Goal: Transaction & Acquisition: Download file/media

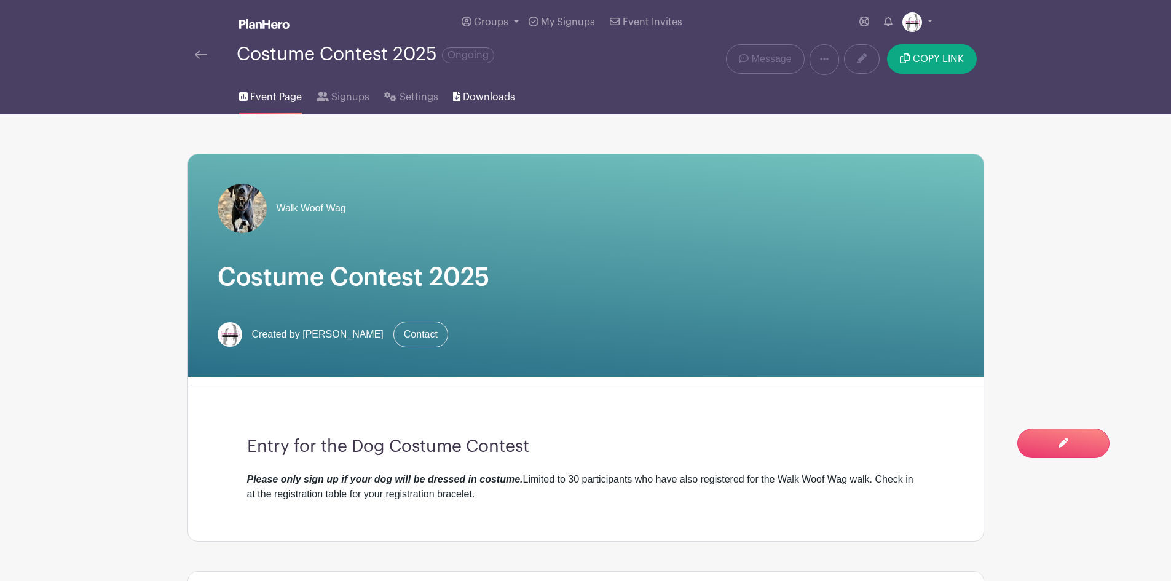
click at [470, 98] on span "Downloads" at bounding box center [489, 97] width 52 height 15
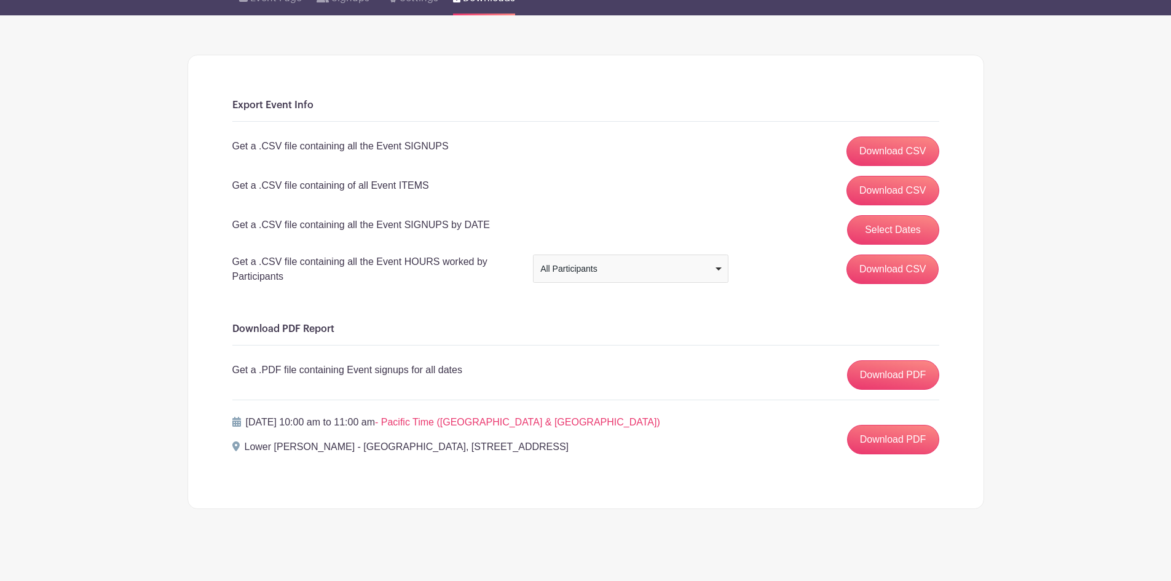
scroll to position [104, 0]
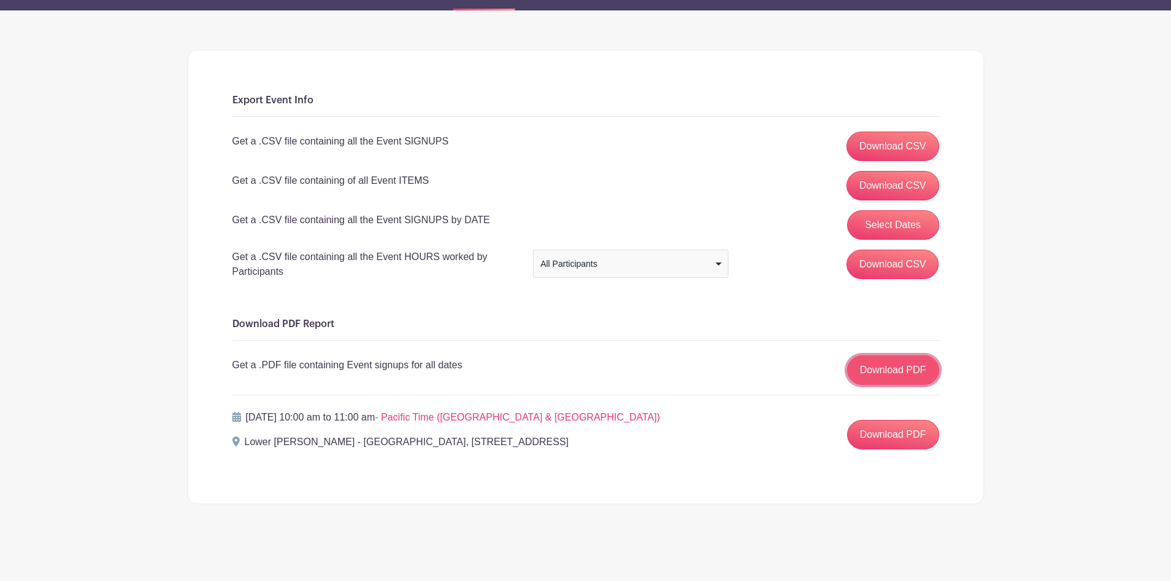
click at [881, 372] on link "Download PDF" at bounding box center [893, 370] width 92 height 30
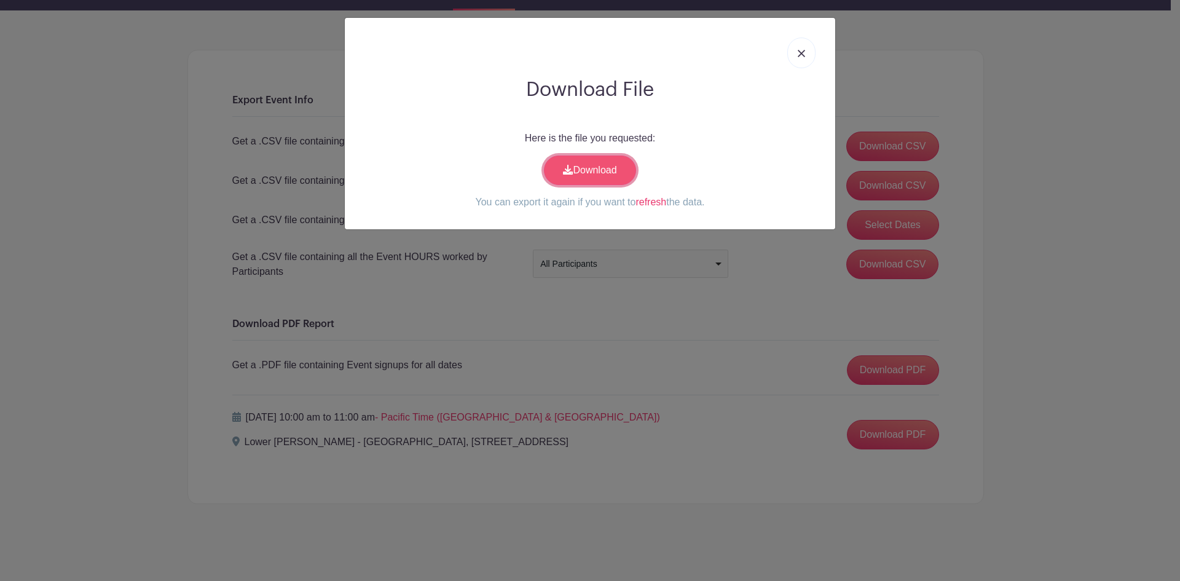
click at [609, 173] on link "Download" at bounding box center [590, 171] width 92 height 30
click at [798, 48] on link at bounding box center [801, 52] width 28 height 31
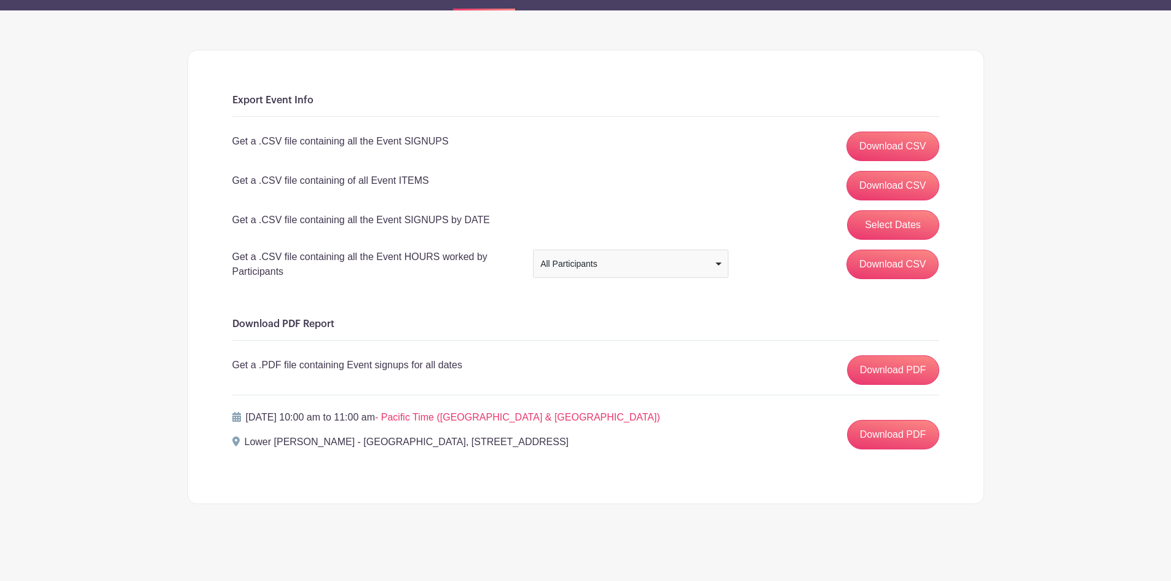
click at [713, 259] on div "All Participants" at bounding box center [626, 264] width 173 height 13
click at [867, 189] on link "Download CSV" at bounding box center [892, 186] width 93 height 30
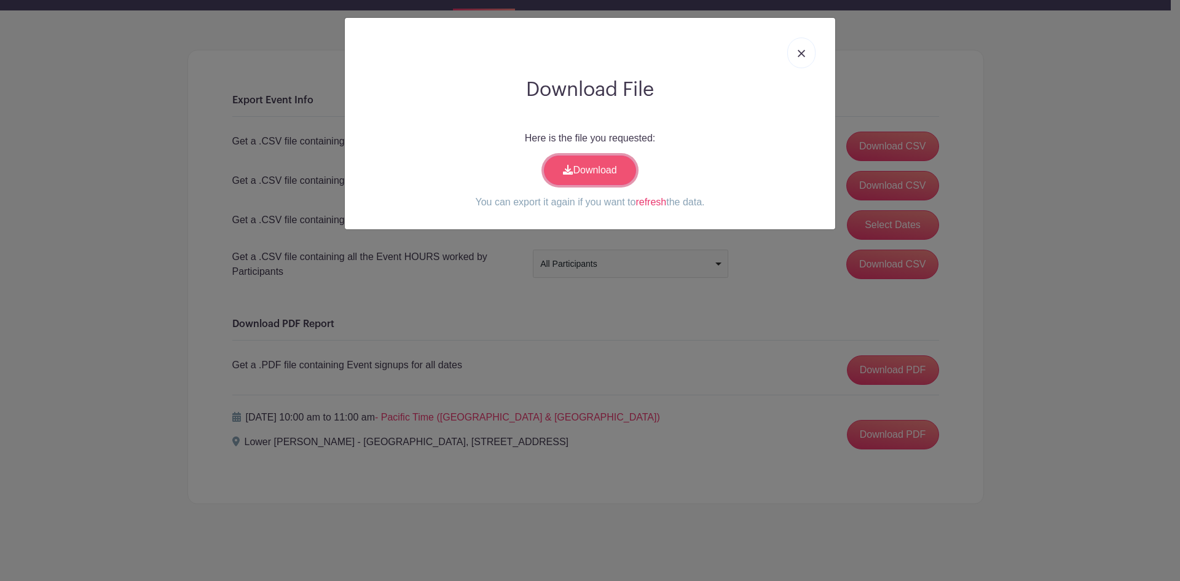
click at [592, 166] on link "Download" at bounding box center [590, 171] width 92 height 30
click at [800, 51] on img at bounding box center [801, 53] width 7 height 7
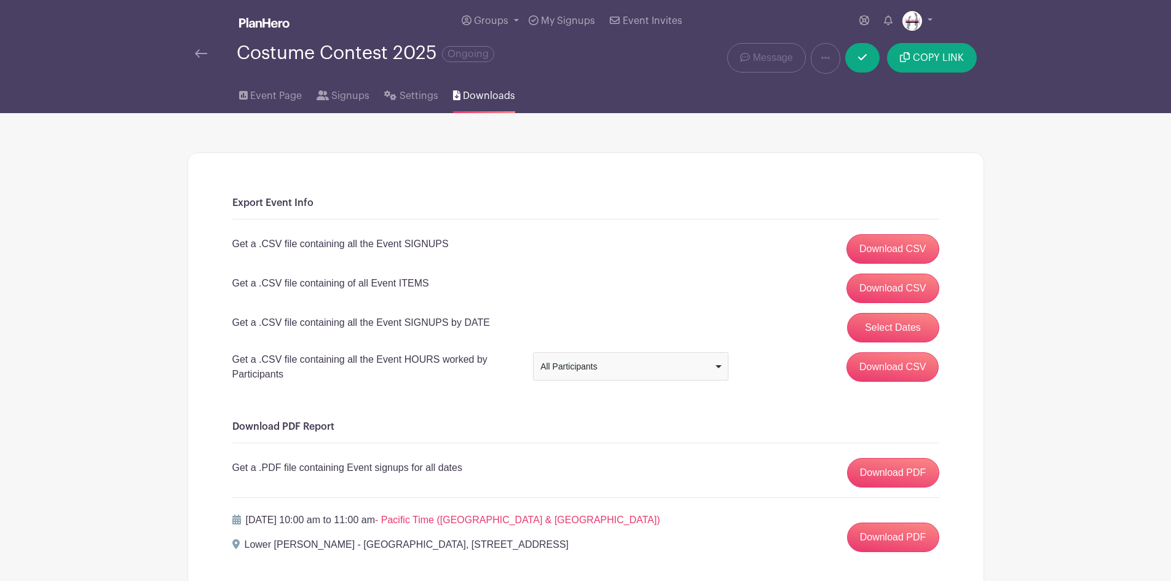
scroll to position [0, 0]
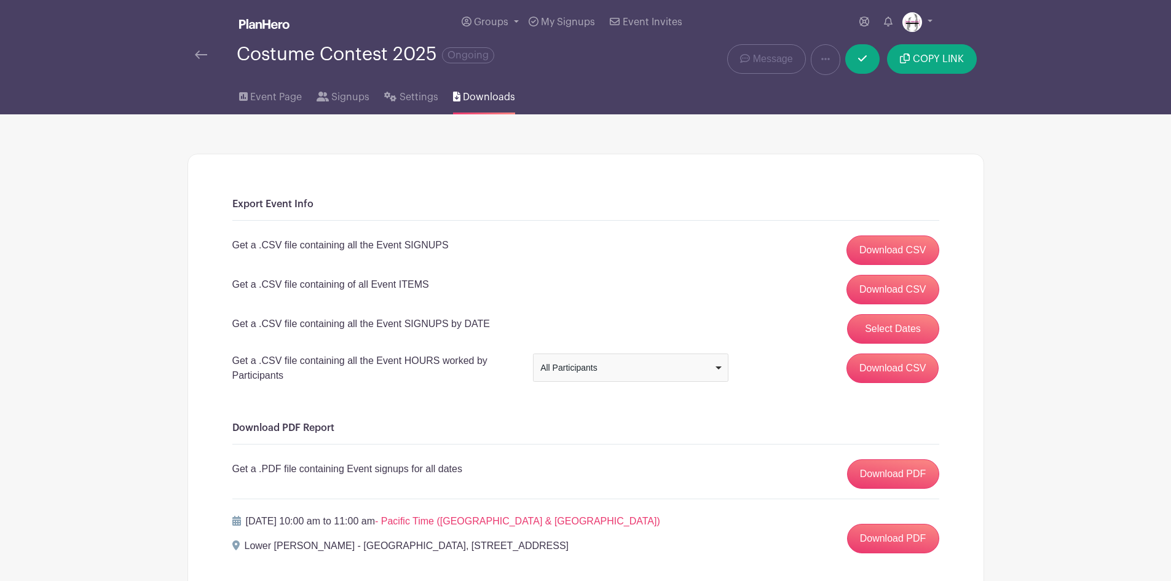
click at [203, 57] on img at bounding box center [201, 54] width 12 height 9
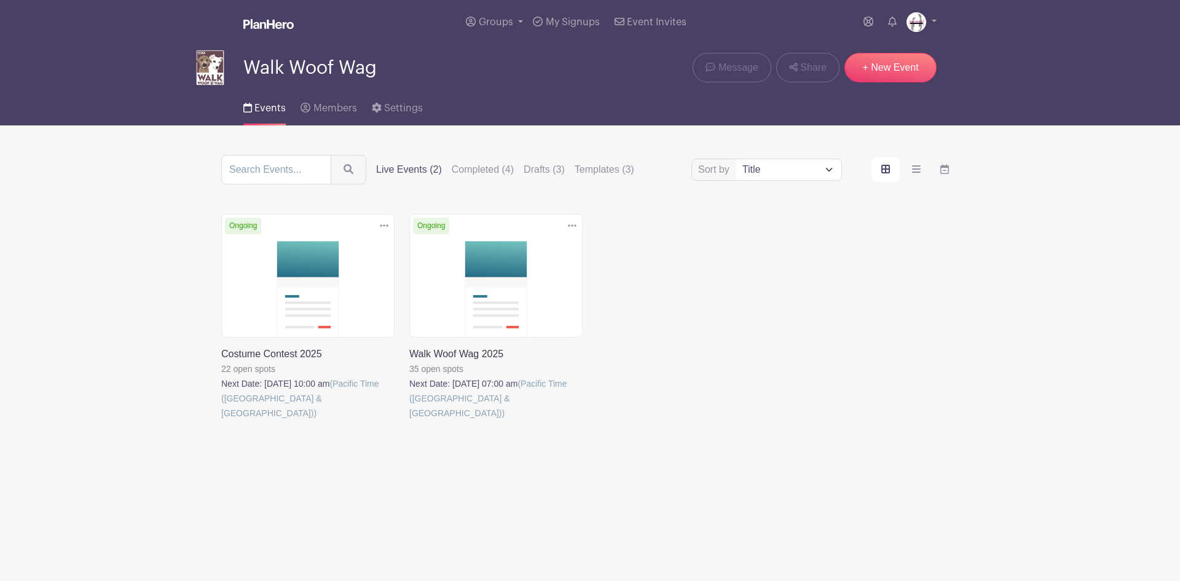
click at [409, 420] on link at bounding box center [409, 420] width 0 height 0
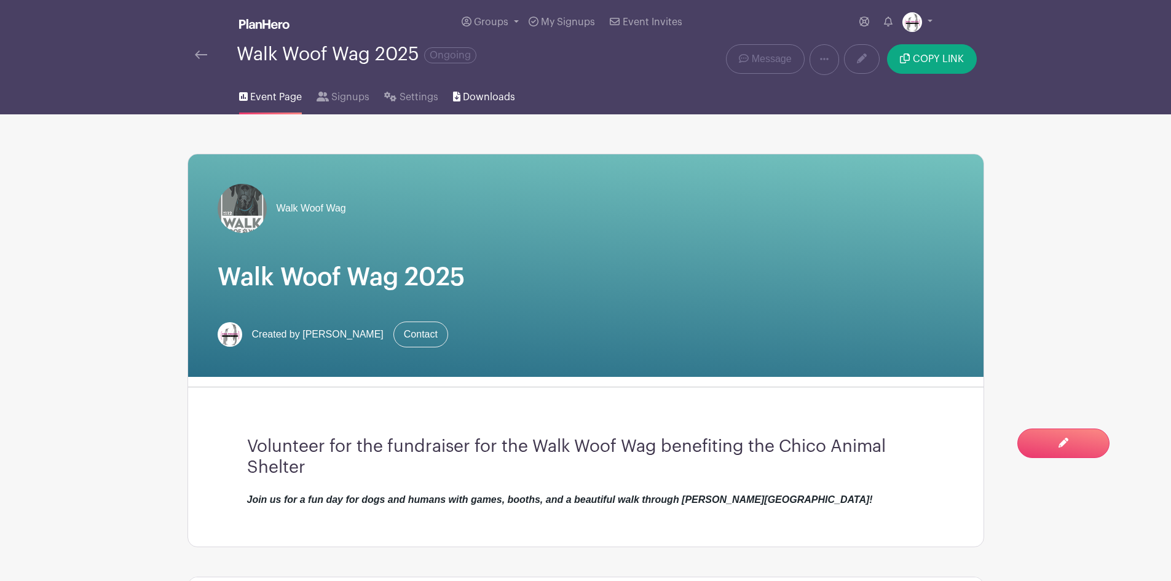
click at [487, 98] on span "Downloads" at bounding box center [489, 97] width 52 height 15
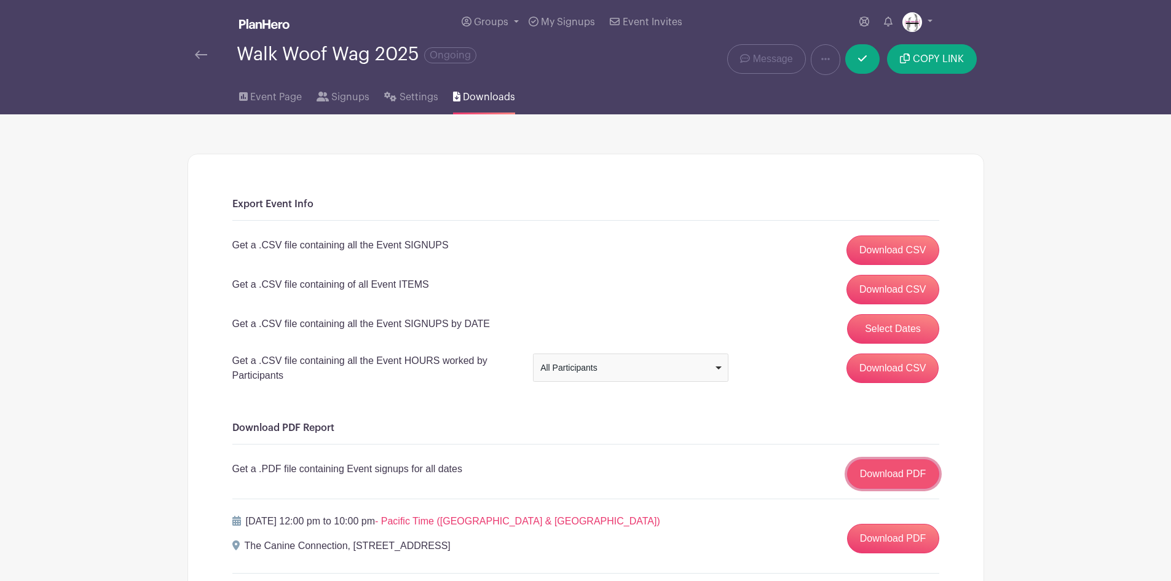
click at [895, 474] on link "Download PDF" at bounding box center [893, 474] width 92 height 30
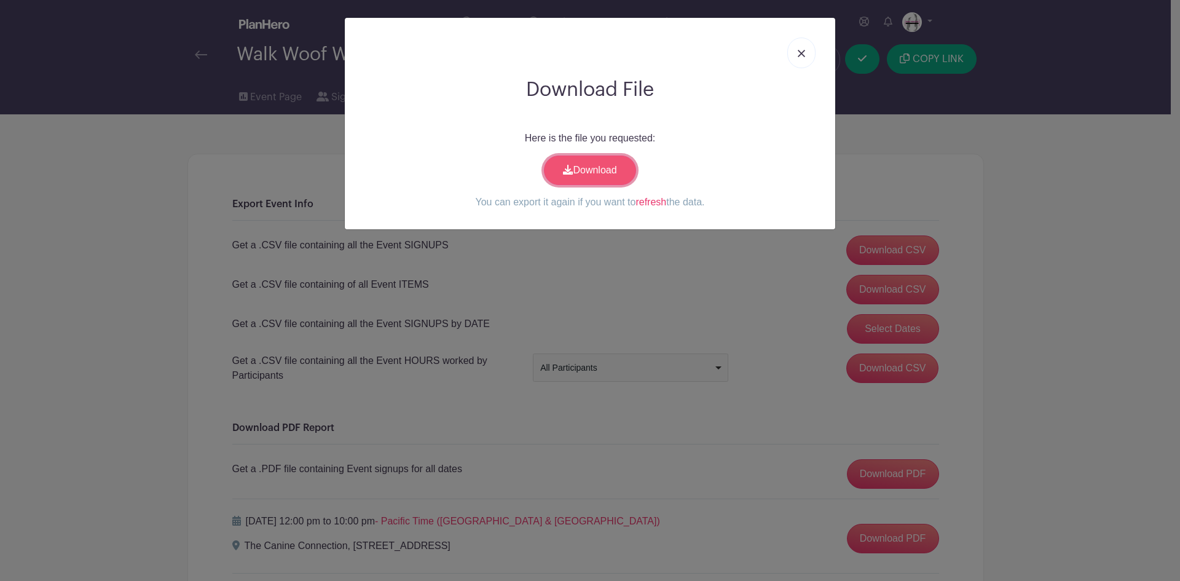
click at [595, 163] on link "Download" at bounding box center [590, 171] width 92 height 30
